Goal: Task Accomplishment & Management: Complete application form

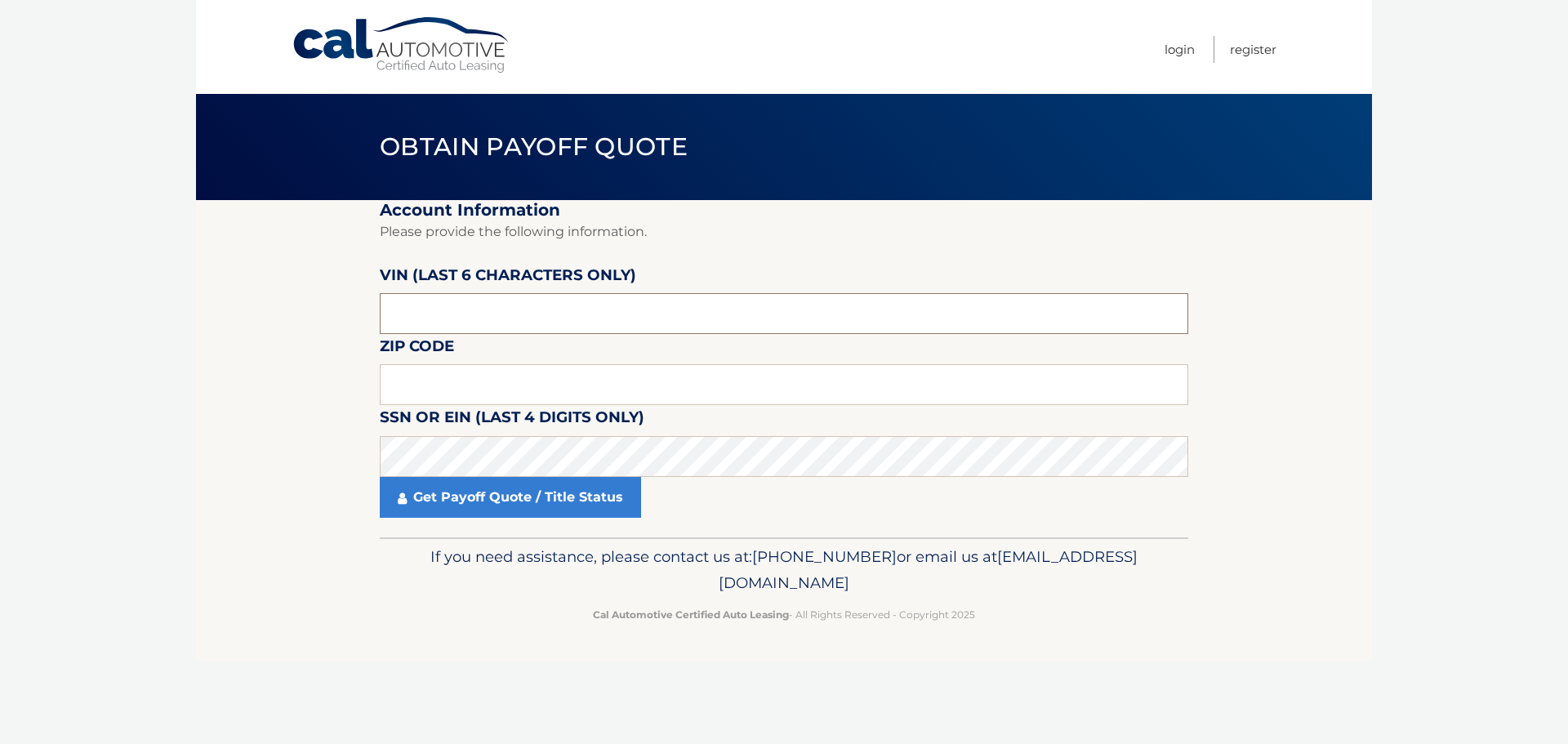
click at [680, 318] on input "text" at bounding box center [784, 314] width 809 height 41
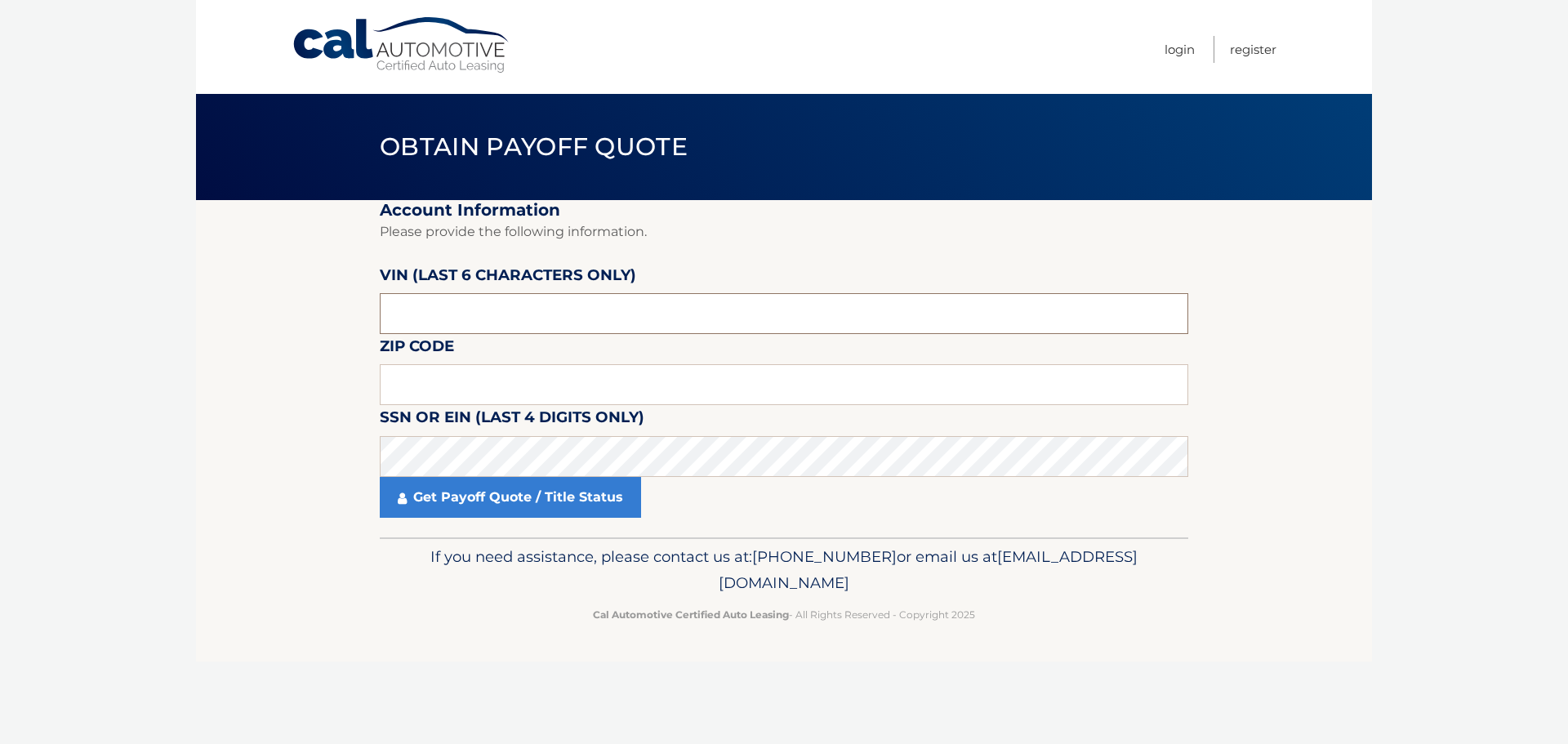
click at [680, 318] on input "text" at bounding box center [784, 314] width 809 height 41
click at [481, 312] on input "text" at bounding box center [784, 314] width 809 height 41
click at [507, 306] on input "text" at bounding box center [784, 314] width 809 height 41
click at [520, 383] on input "text" at bounding box center [784, 385] width 809 height 41
click at [922, 362] on fieldset "Account Information Please provide the following information. [PERSON_NAME] (la…" at bounding box center [784, 369] width 809 height 338
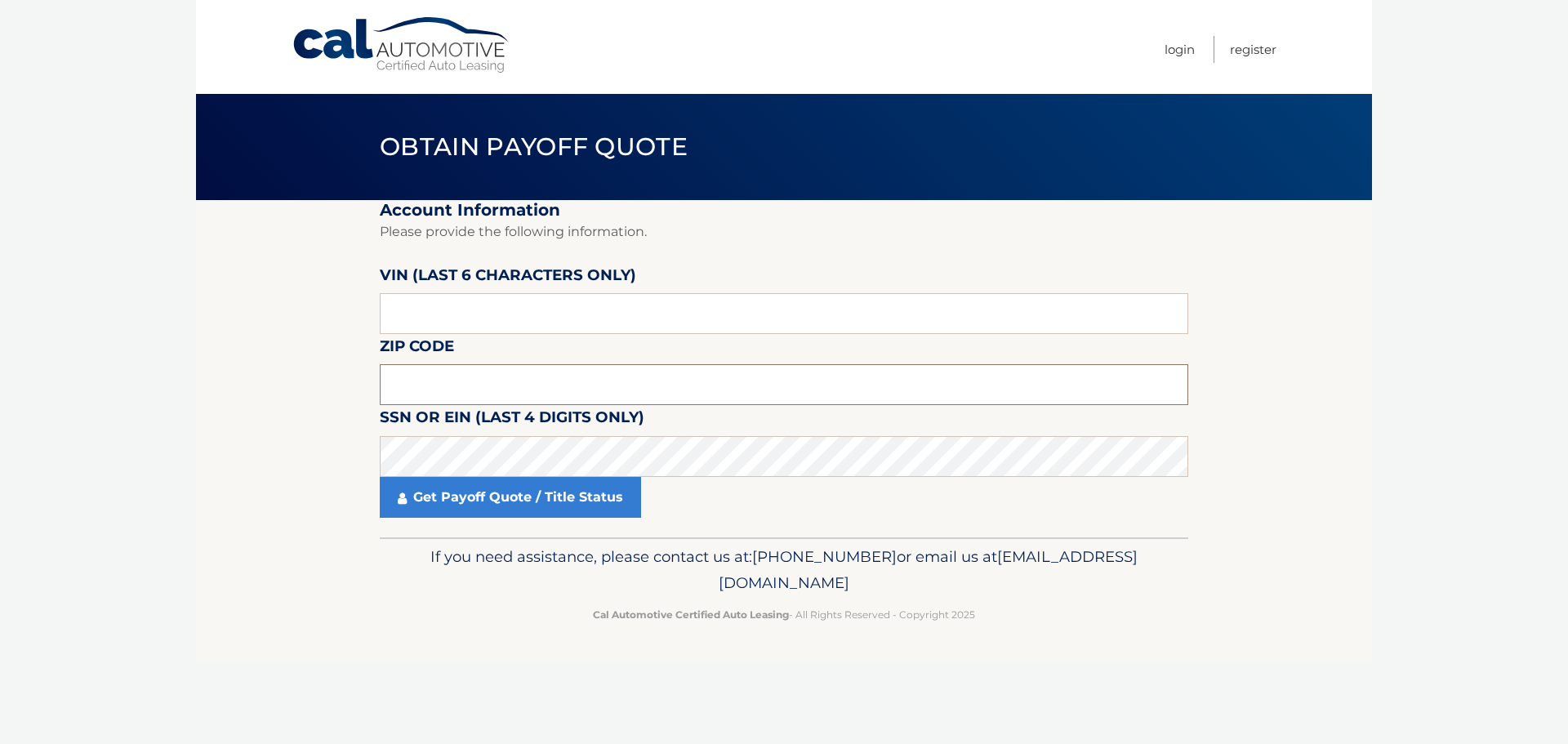
click at [929, 390] on input "text" at bounding box center [784, 385] width 809 height 41
click at [886, 386] on input "text" at bounding box center [784, 385] width 809 height 41
type input "07461"
click button "For Originating Dealer" at bounding box center [0, 0] width 0 height 0
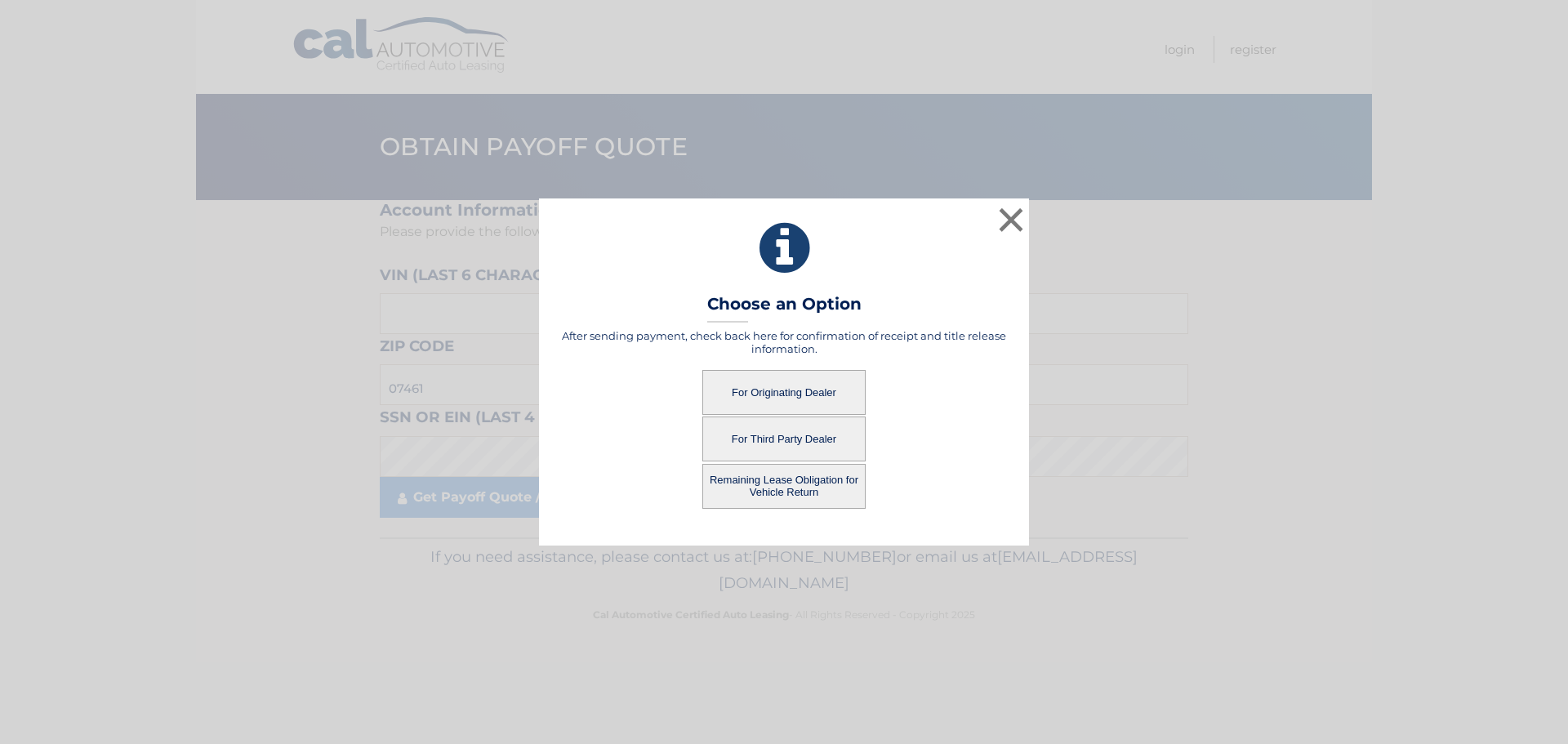
click at [845, 438] on button "For Third Party Dealer" at bounding box center [783, 438] width 163 height 45
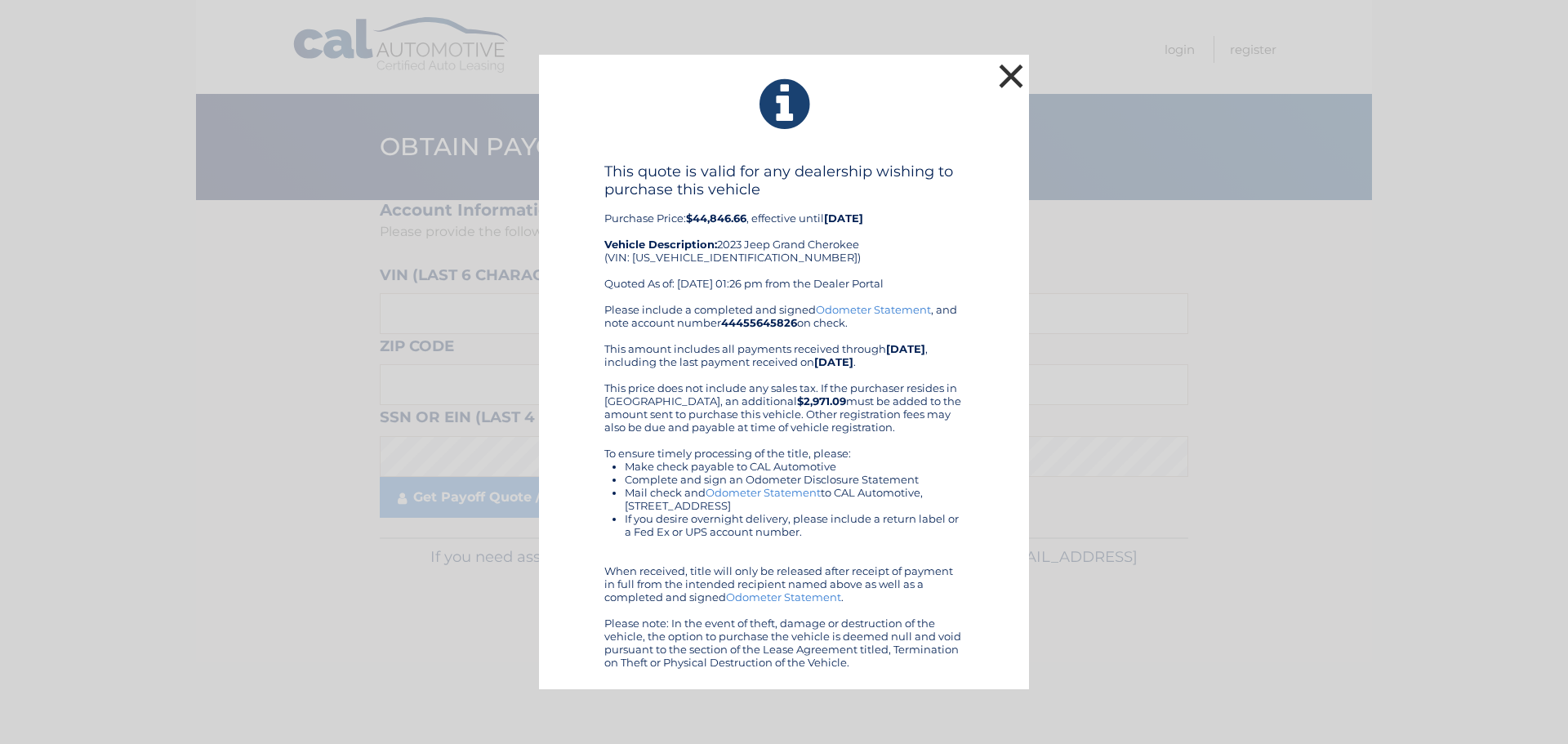
click at [1015, 72] on button "×" at bounding box center [1011, 76] width 33 height 33
